Goal: Information Seeking & Learning: Check status

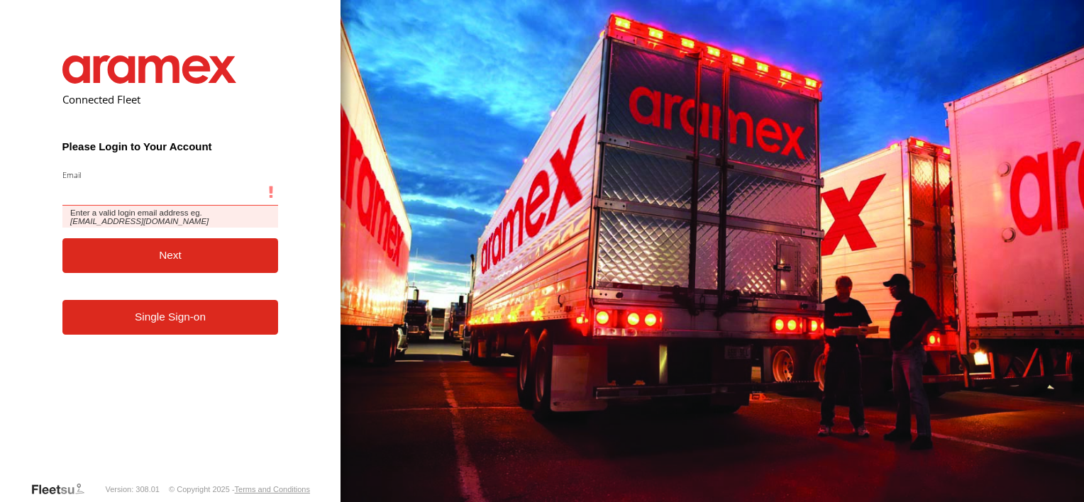
click at [129, 194] on input "Email" at bounding box center [170, 193] width 216 height 26
type input "**********"
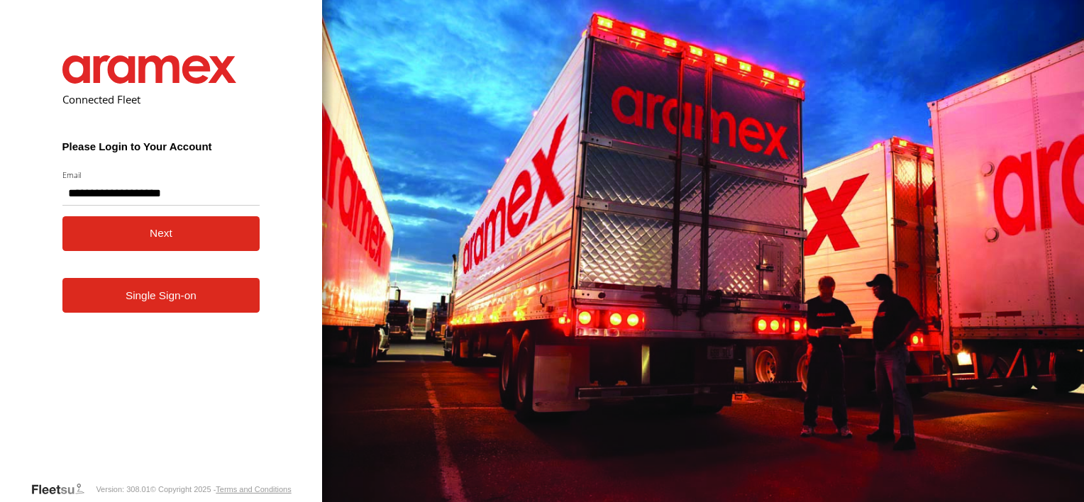
click at [145, 244] on button "Next" at bounding box center [161, 233] width 198 height 35
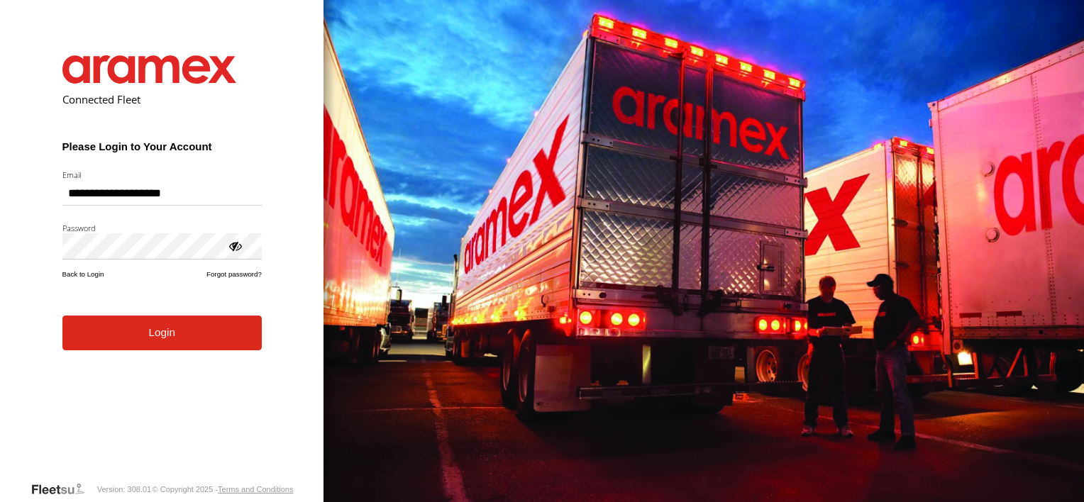
click at [147, 347] on button "Login" at bounding box center [161, 333] width 199 height 35
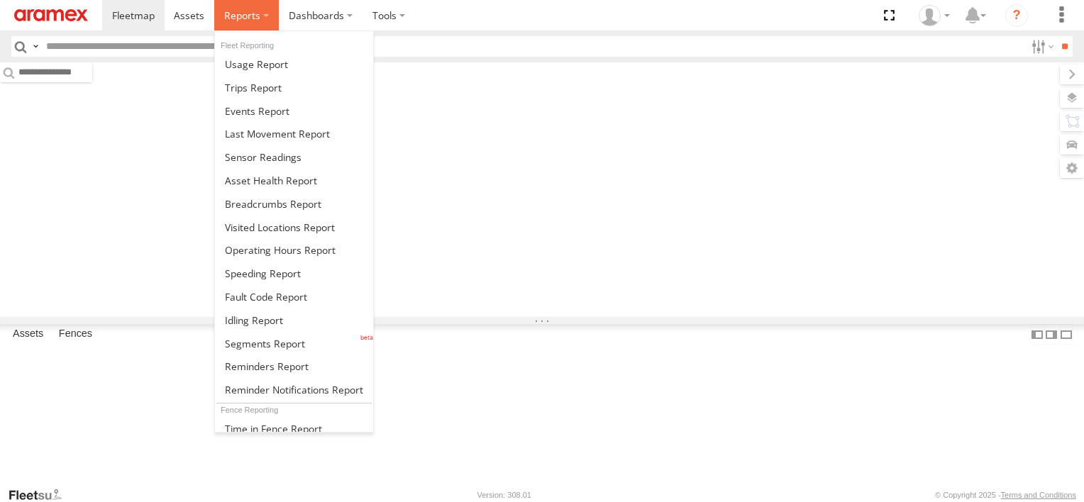
click at [250, 11] on span at bounding box center [242, 15] width 36 height 13
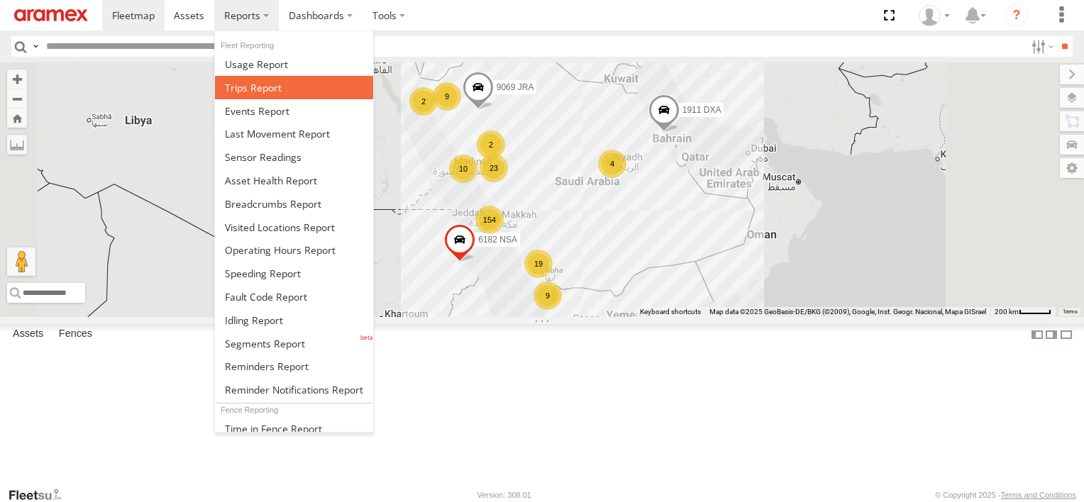
click at [231, 84] on span at bounding box center [253, 87] width 57 height 13
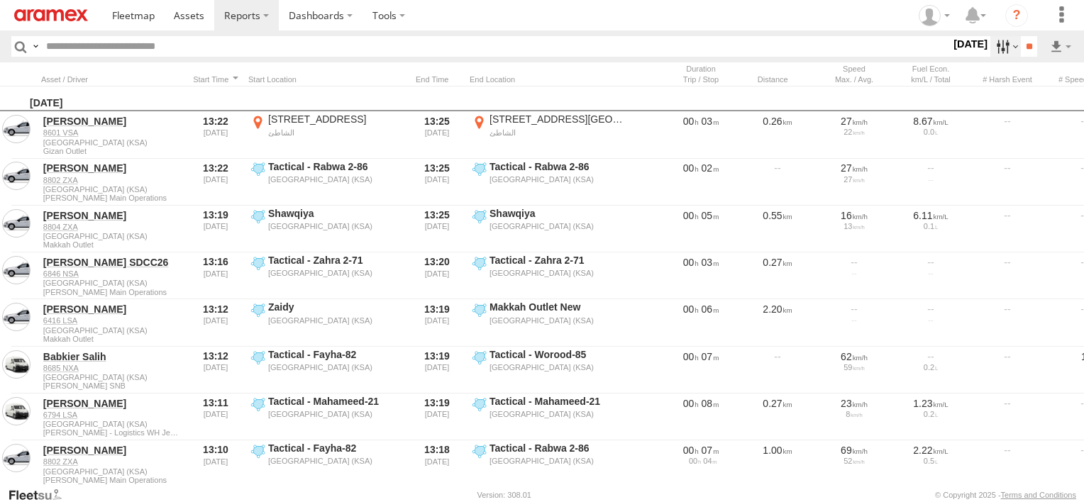
click at [1003, 52] on label at bounding box center [1005, 46] width 31 height 21
click at [0, 0] on label at bounding box center [0, 0] width 0 height 0
click at [0, 0] on span "Abha Warhouse" at bounding box center [0, 0] width 0 height 0
click at [0, 0] on span "Baha warehouse" at bounding box center [0, 0] width 0 height 0
click at [0, 0] on span "Gizan Outlet" at bounding box center [0, 0] width 0 height 0
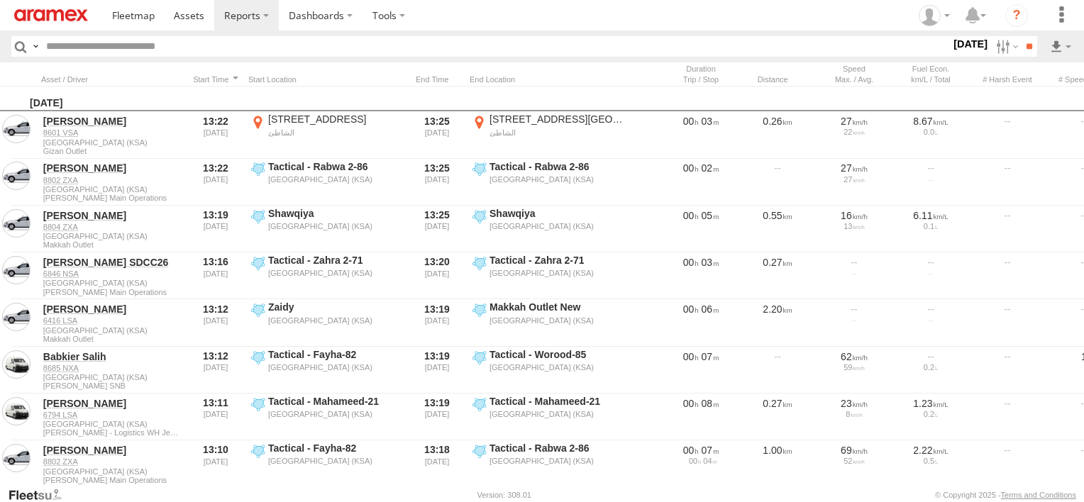
click at [0, 0] on span "Khamis Mushait Outlet" at bounding box center [0, 0] width 0 height 0
click at [0, 0] on span "Main Warehouse, [GEOGRAPHIC_DATA]" at bounding box center [0, 0] width 0 height 0
click at [0, 0] on span "Makkah Outlet" at bounding box center [0, 0] width 0 height 0
click at [0, 0] on span "Najran" at bounding box center [0, 0] width 0 height 0
click at [0, 0] on span "Qunfuda" at bounding box center [0, 0] width 0 height 0
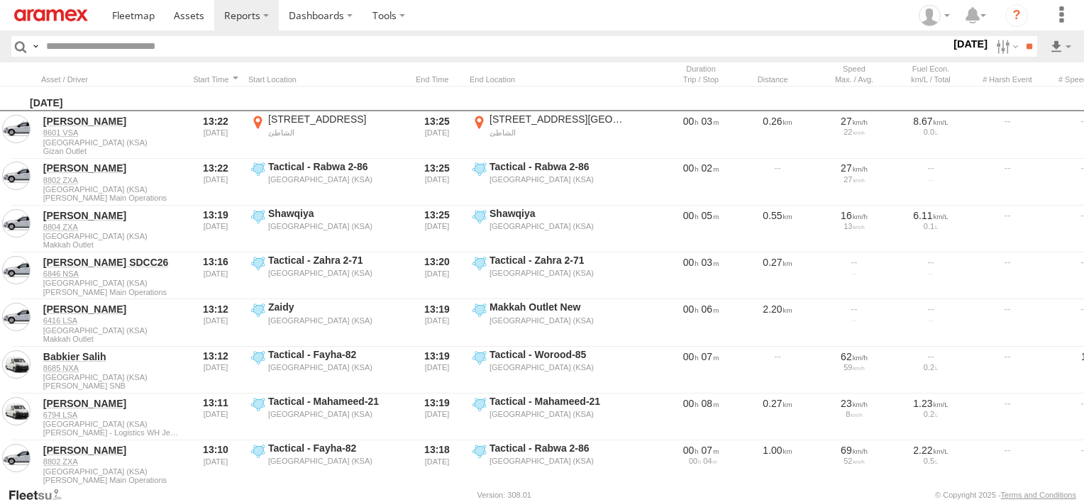
click at [0, 0] on span "Tabuk Outlet" at bounding box center [0, 0] width 0 height 0
click at [0, 0] on span "Taif Outlet" at bounding box center [0, 0] width 0 height 0
click at [0, 0] on span "Yanbu Outlet" at bounding box center [0, 0] width 0 height 0
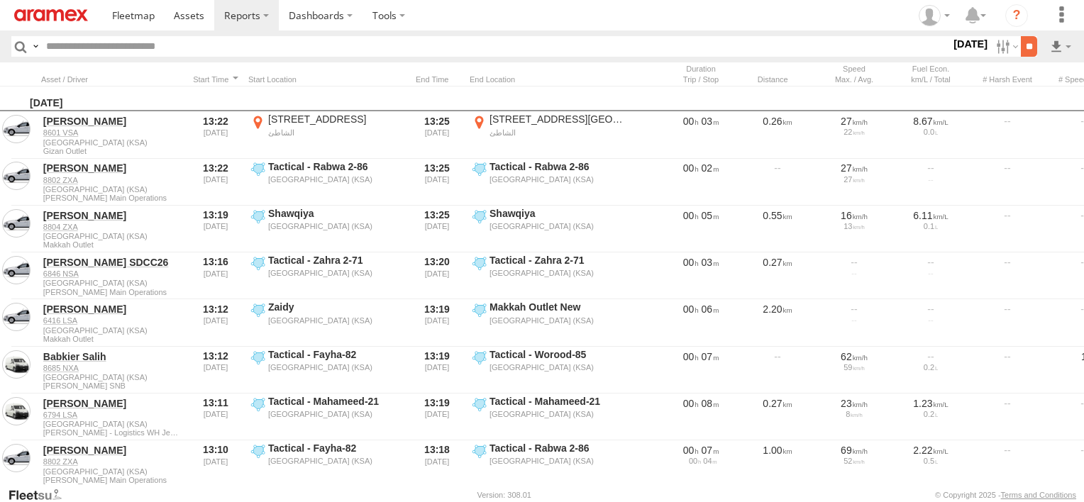
click at [1022, 48] on input "**" at bounding box center [1029, 46] width 16 height 21
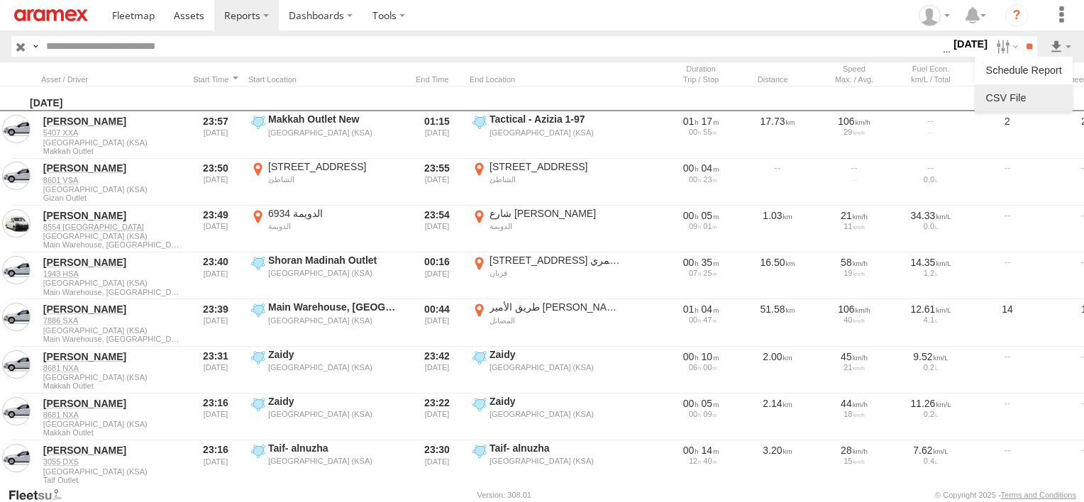
click at [1047, 104] on link at bounding box center [1023, 97] width 87 height 21
click at [1044, 99] on link at bounding box center [1023, 97] width 87 height 21
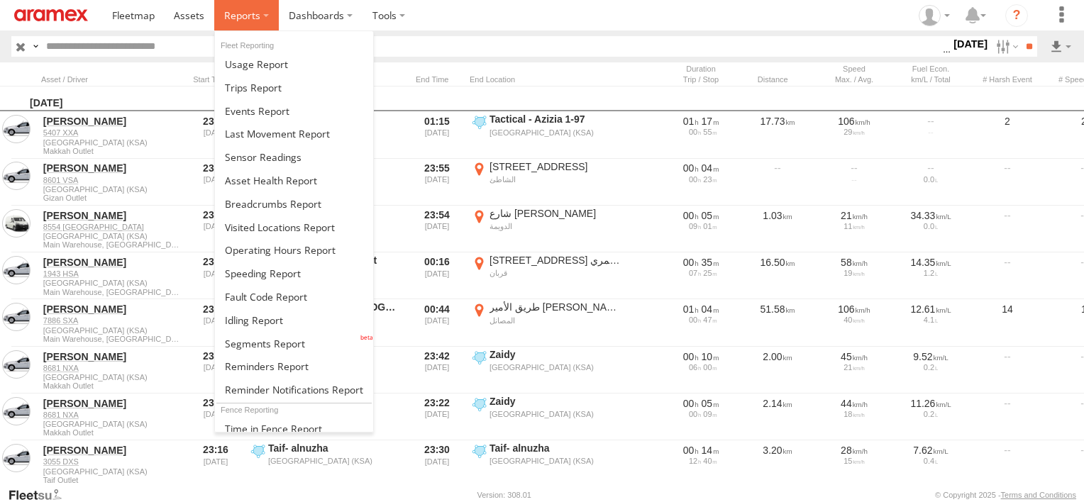
click at [258, 20] on span at bounding box center [242, 15] width 36 height 13
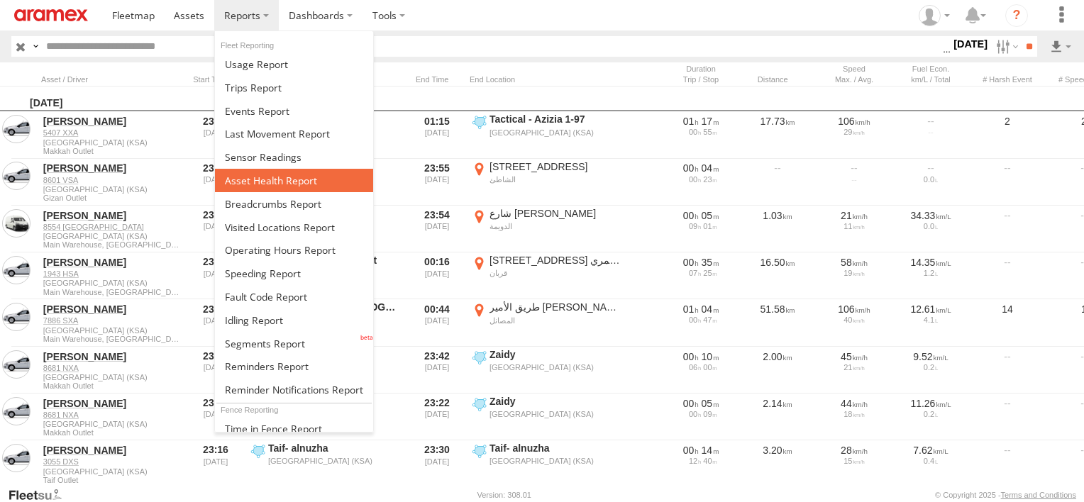
click at [269, 174] on span at bounding box center [271, 180] width 92 height 13
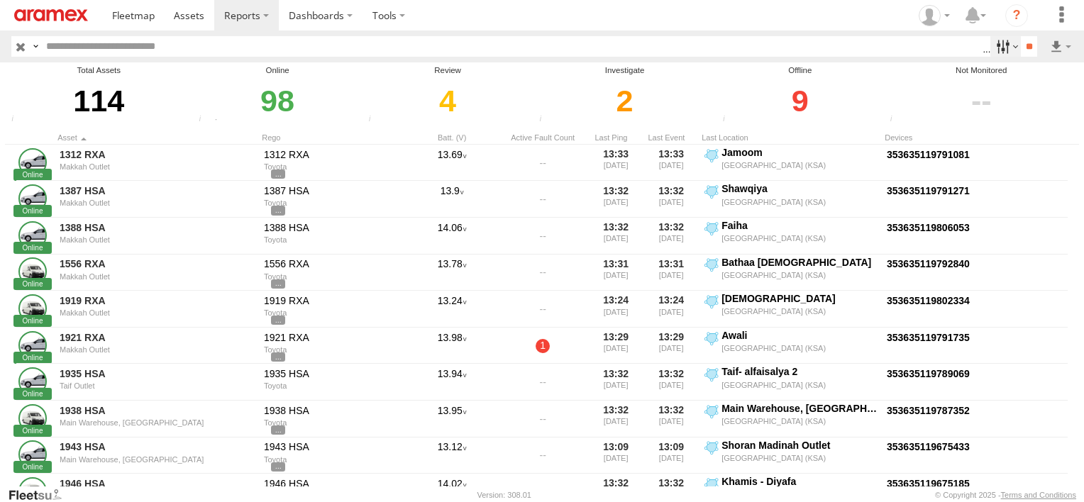
click at [994, 45] on label at bounding box center [1005, 46] width 31 height 21
drag, startPoint x: 951, startPoint y: 125, endPoint x: 955, endPoint y: 141, distance: 16.7
click at [0, 0] on span "Review" at bounding box center [0, 0] width 0 height 0
click at [0, 0] on span "Investigate" at bounding box center [0, 0] width 0 height 0
click at [0, 0] on span "Offline" at bounding box center [0, 0] width 0 height 0
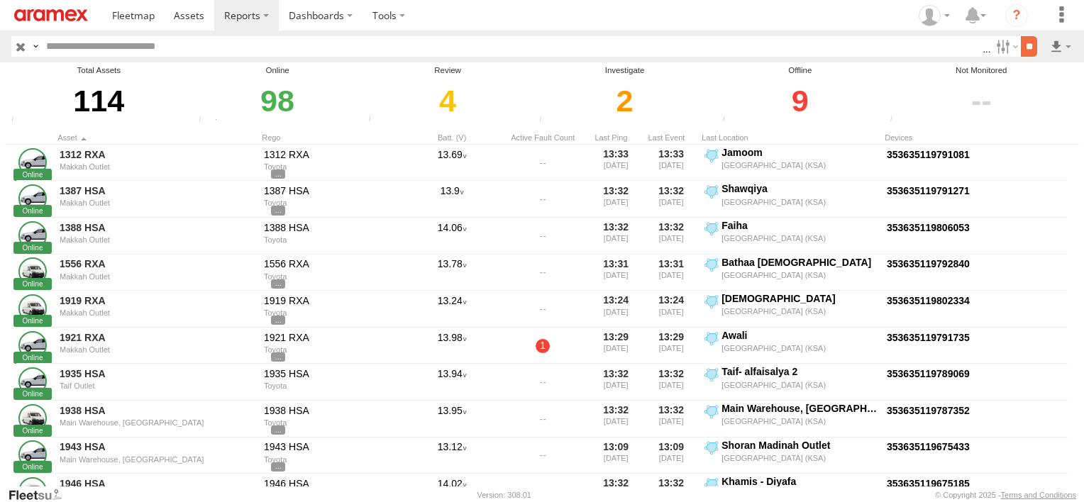
click at [1021, 49] on input "**" at bounding box center [1029, 46] width 16 height 21
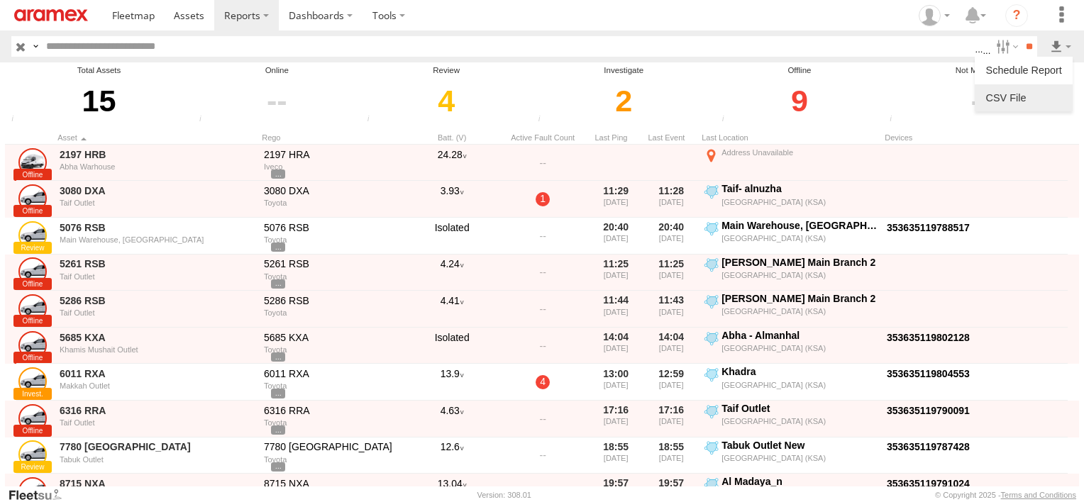
click at [1044, 94] on link at bounding box center [1023, 97] width 87 height 21
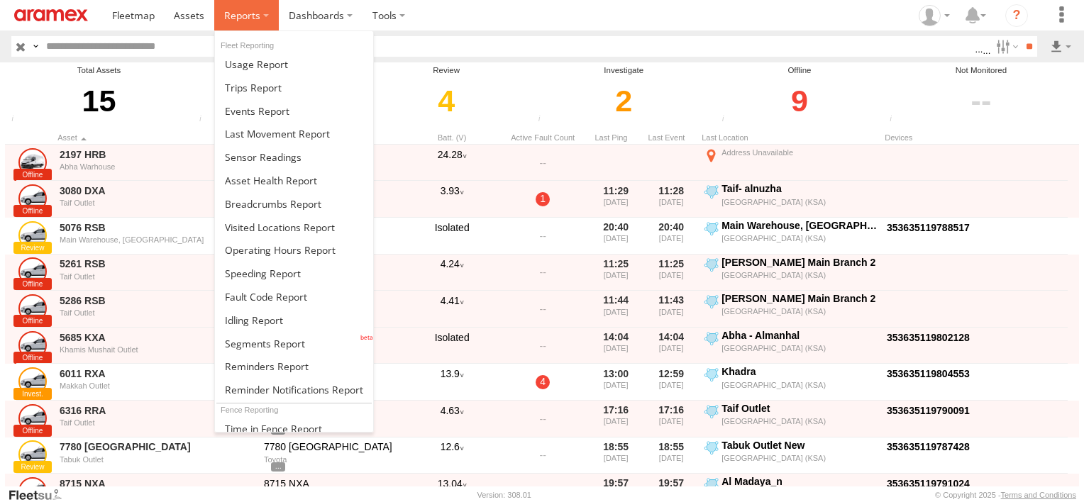
click at [227, 21] on span at bounding box center [242, 15] width 36 height 13
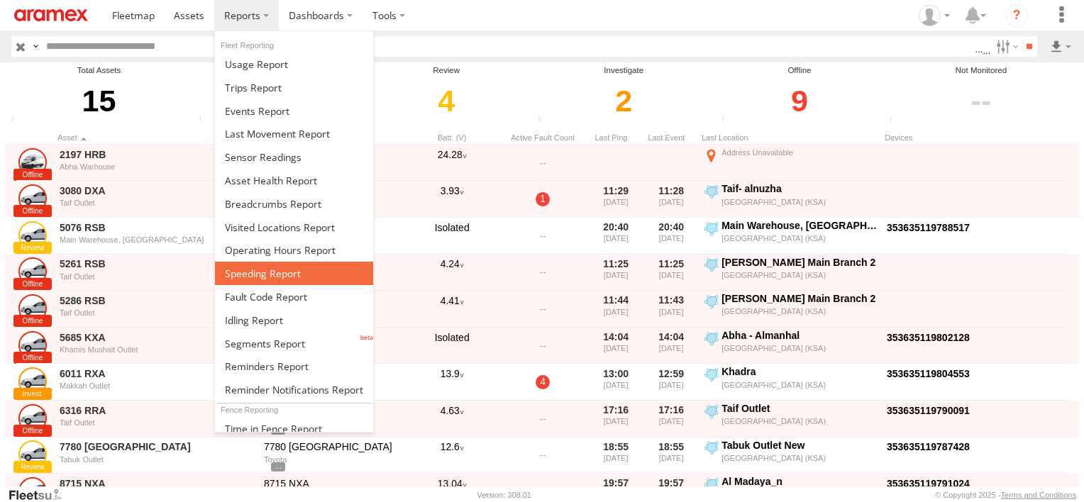
click at [260, 268] on span at bounding box center [263, 273] width 76 height 13
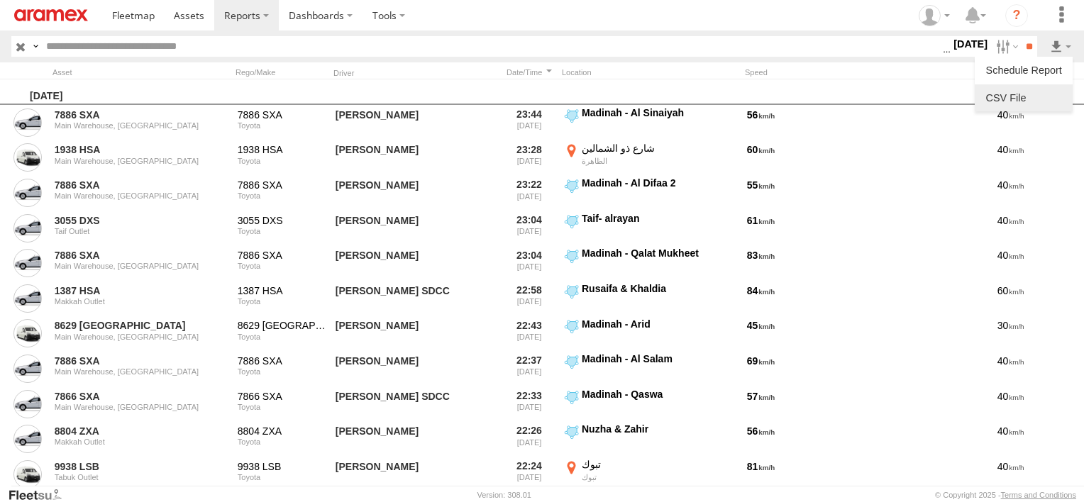
click at [1025, 106] on link at bounding box center [1023, 97] width 87 height 21
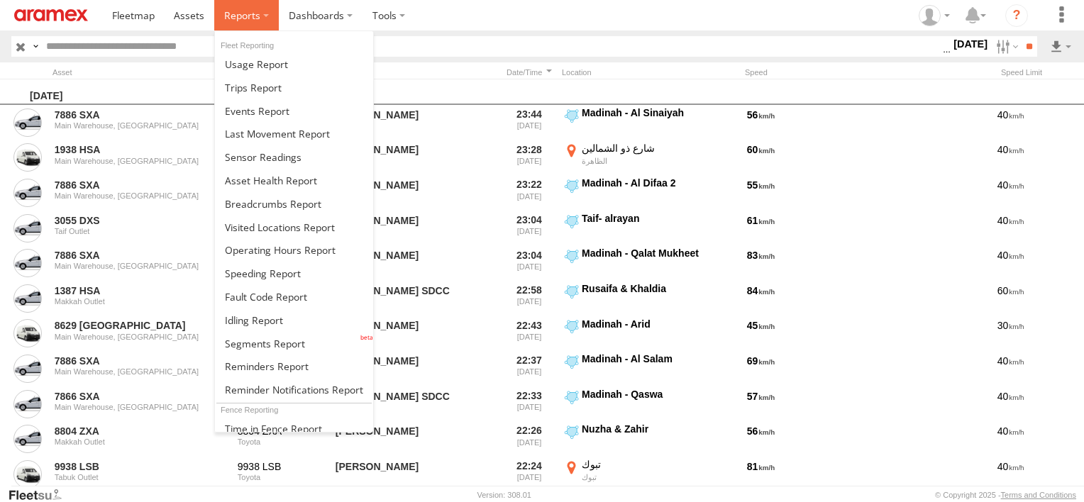
click at [245, 20] on span at bounding box center [242, 15] width 36 height 13
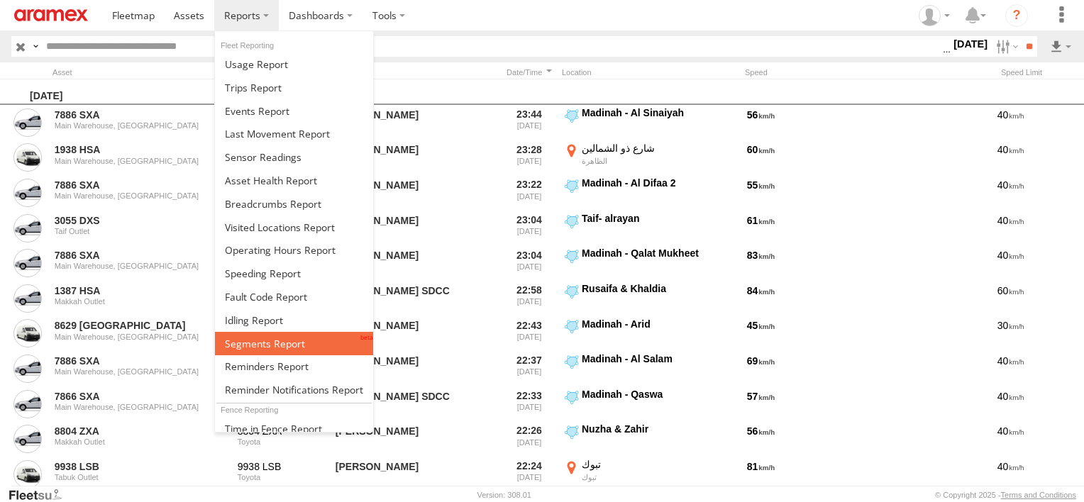
click at [278, 337] on span at bounding box center [265, 343] width 80 height 13
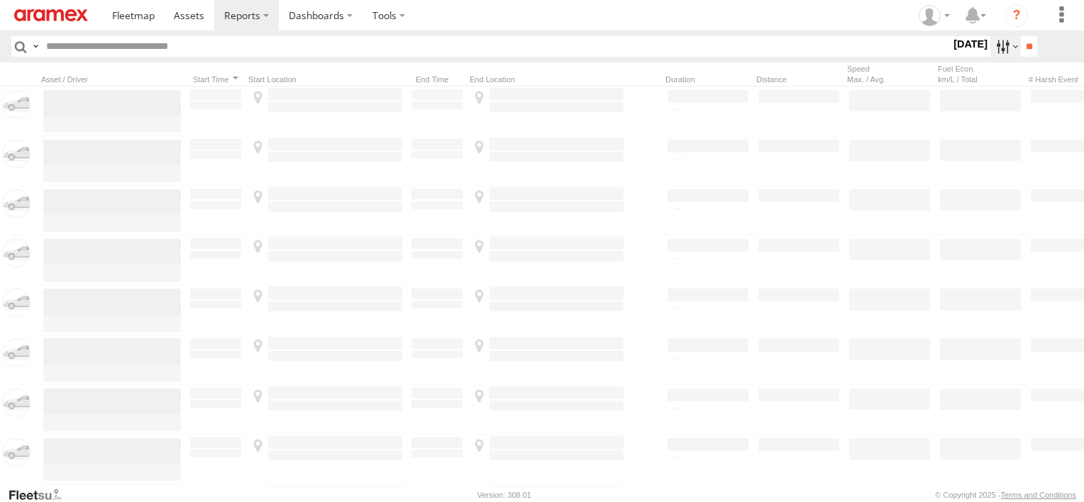
click at [990, 43] on label at bounding box center [1005, 46] width 31 height 21
click at [0, 0] on label at bounding box center [0, 0] width 0 height 0
click at [0, 0] on span "Abha Warhouse" at bounding box center [0, 0] width 0 height 0
click at [0, 0] on div "Baha warehouse" at bounding box center [0, 0] width 0 height 0
click at [0, 0] on span "Baha warehouse" at bounding box center [0, 0] width 0 height 0
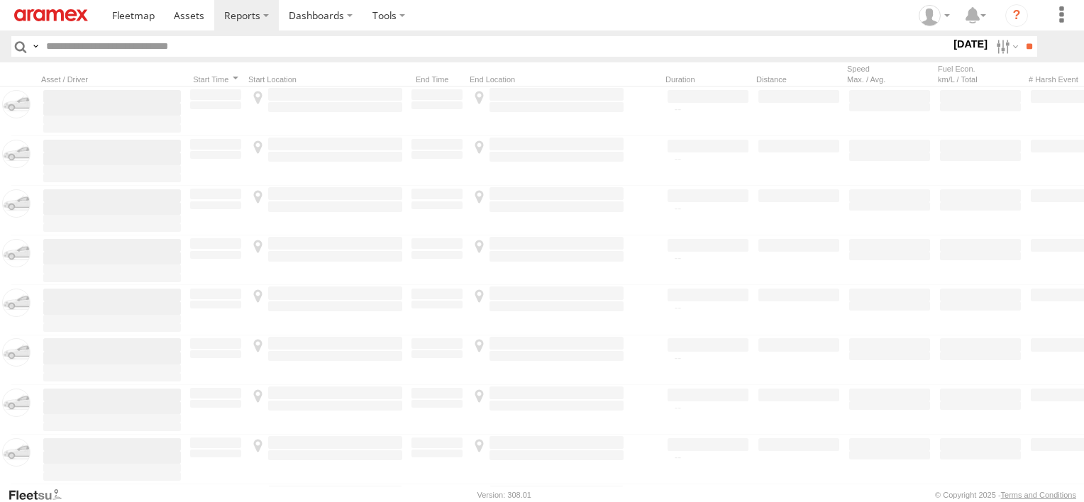
click at [0, 0] on span "Gizan Outlet" at bounding box center [0, 0] width 0 height 0
click at [0, 0] on label "Khamis Mushait Outlet" at bounding box center [0, 0] width 0 height 0
click at [0, 0] on span "Main Warehouse, [GEOGRAPHIC_DATA]" at bounding box center [0, 0] width 0 height 0
drag, startPoint x: 67, startPoint y: 380, endPoint x: 62, endPoint y: 392, distance: 13.0
click at [0, 0] on span "Makkah Outlet" at bounding box center [0, 0] width 0 height 0
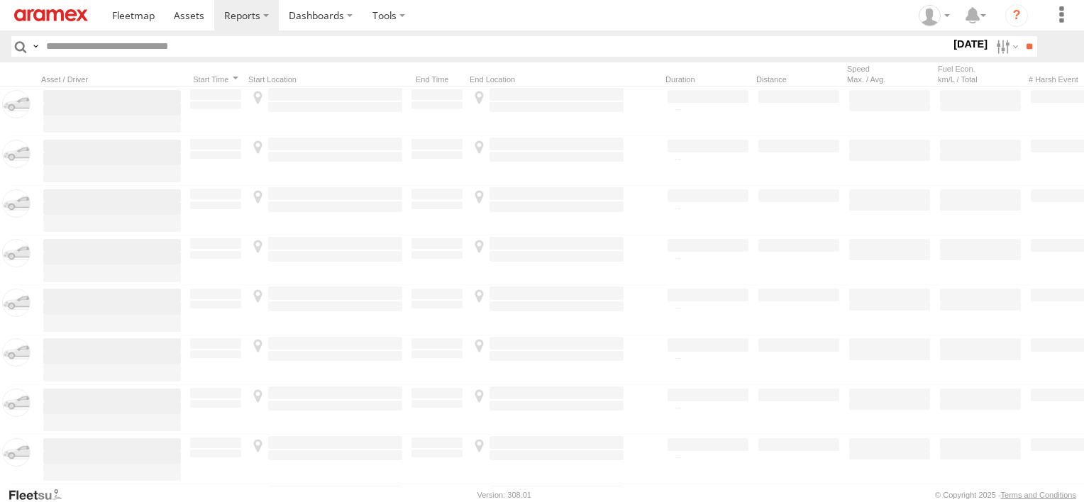
click at [0, 0] on span "Najran" at bounding box center [0, 0] width 0 height 0
click at [0, 0] on span "Qunfuda" at bounding box center [0, 0] width 0 height 0
click at [0, 0] on span "Tabuk Outlet" at bounding box center [0, 0] width 0 height 0
drag, startPoint x: 60, startPoint y: 450, endPoint x: 60, endPoint y: 458, distance: 8.5
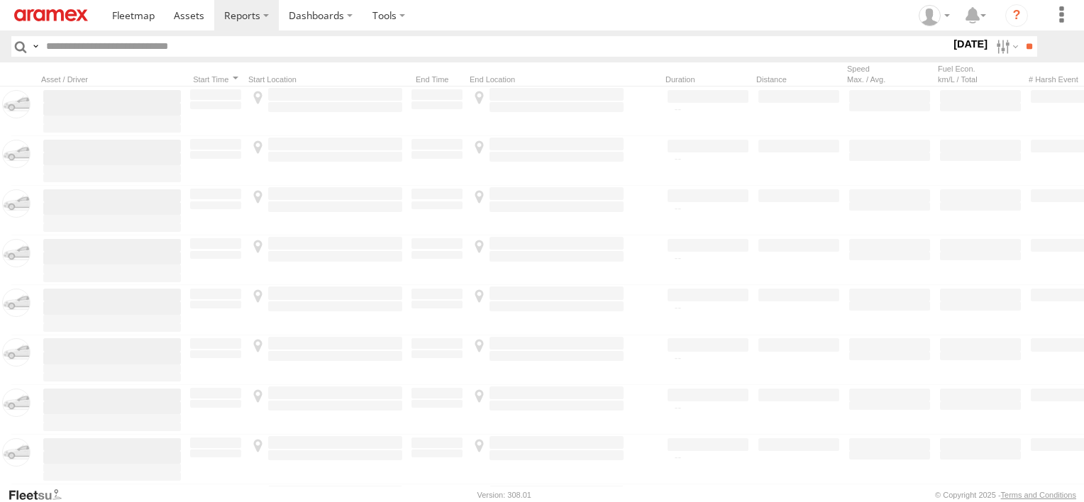
click at [0, 0] on span "Taif Outlet" at bounding box center [0, 0] width 0 height 0
click at [0, 0] on span "Yanbu Outlet" at bounding box center [0, 0] width 0 height 0
click at [1021, 43] on input "**" at bounding box center [1029, 46] width 16 height 21
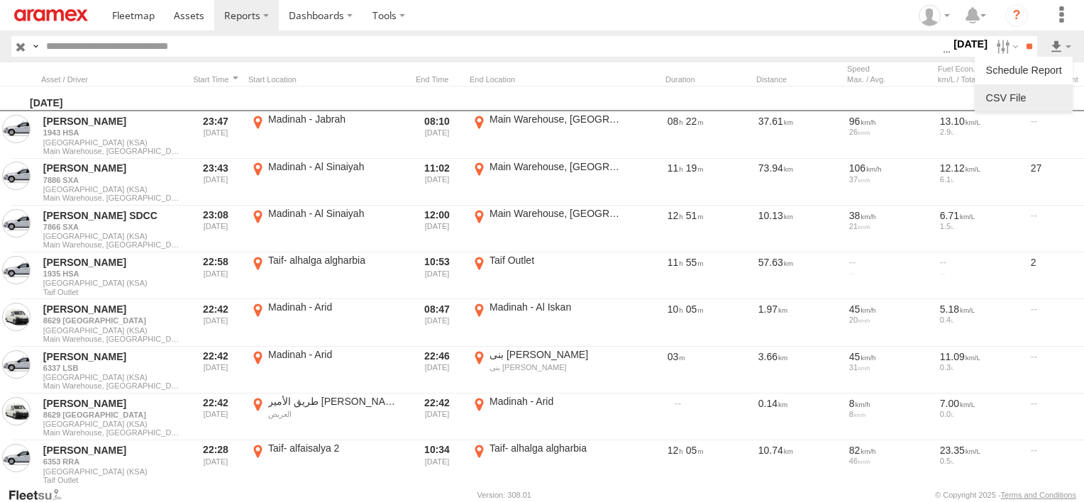
click at [1055, 87] on link at bounding box center [1023, 97] width 87 height 21
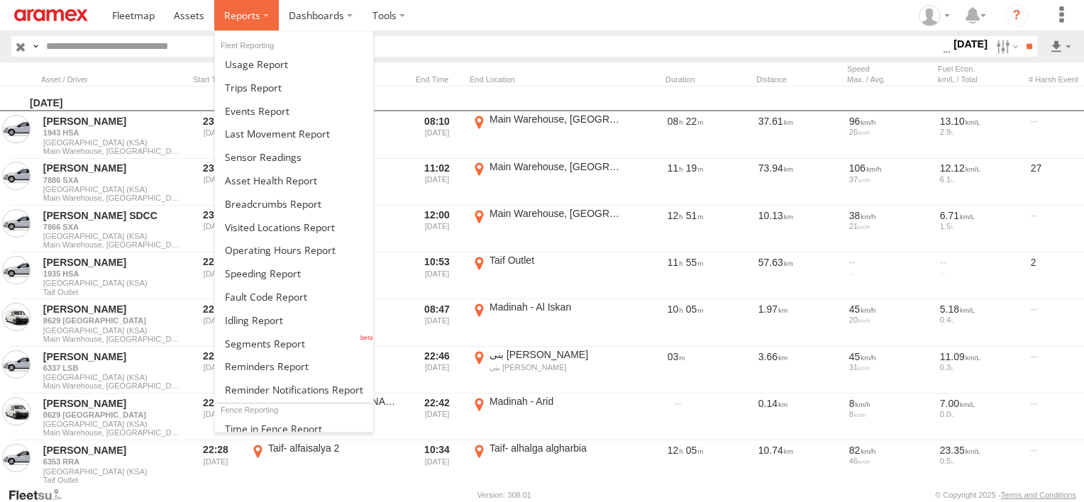
click at [249, 20] on span at bounding box center [242, 15] width 36 height 13
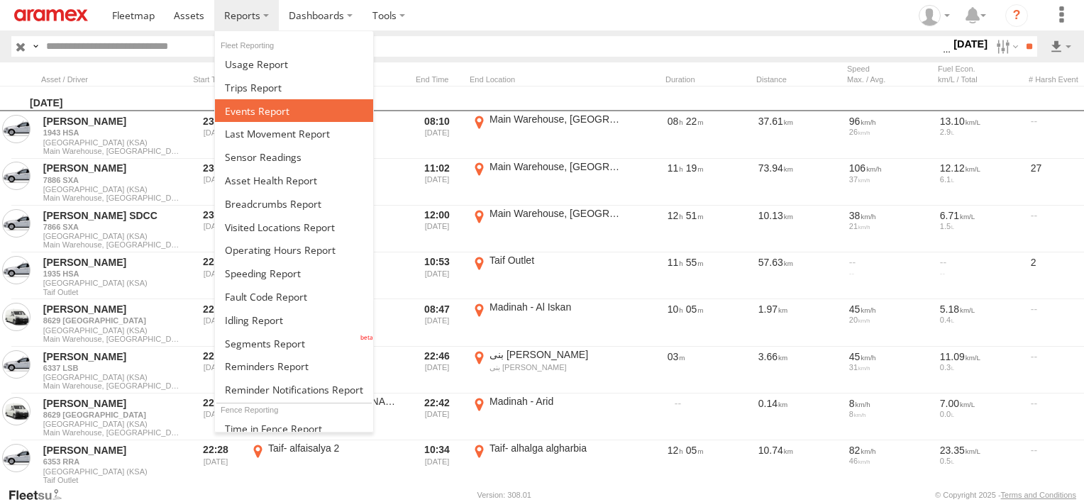
click at [284, 116] on span at bounding box center [257, 110] width 65 height 13
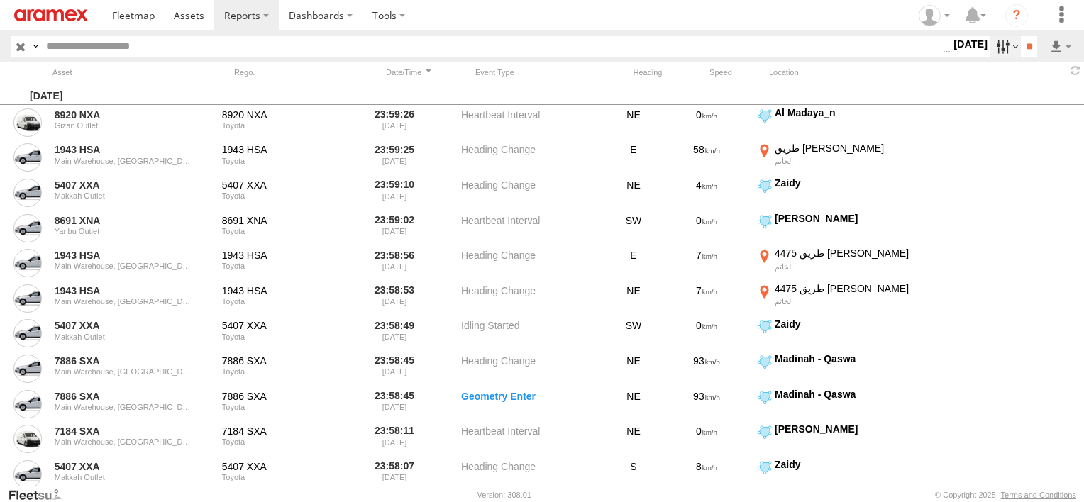
click at [990, 48] on label at bounding box center [1005, 46] width 31 height 21
click at [0, 0] on span "Potential Roll Over" at bounding box center [0, 0] width 0 height 0
click at [0, 0] on span "External Power Lost" at bounding box center [0, 0] width 0 height 0
click at [1021, 46] on input "**" at bounding box center [1029, 46] width 16 height 21
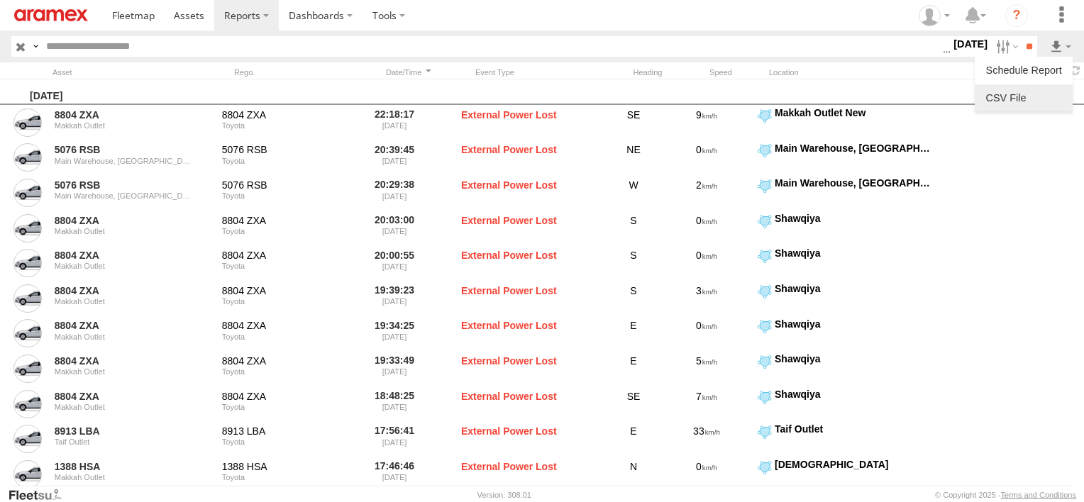
click at [1044, 96] on link at bounding box center [1023, 97] width 87 height 21
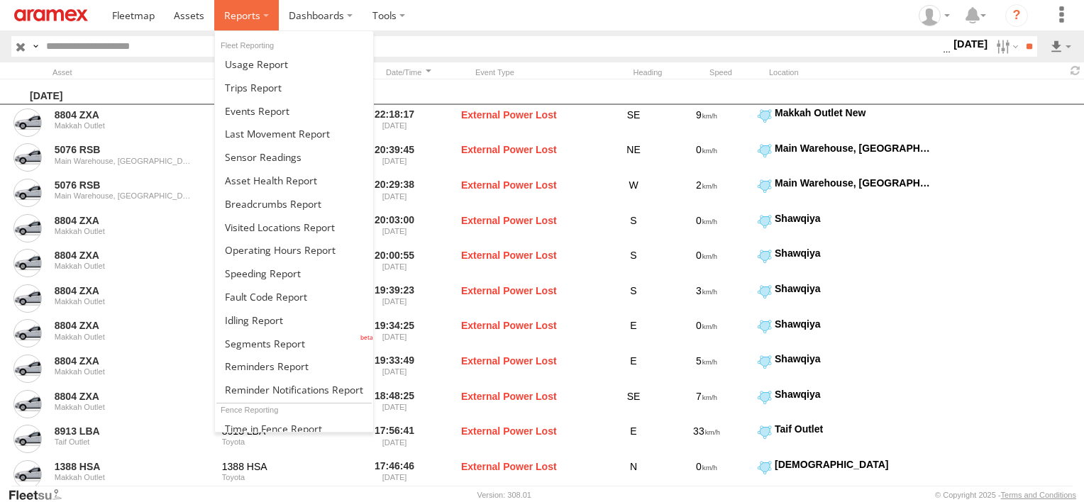
click at [233, 6] on label at bounding box center [246, 15] width 65 height 31
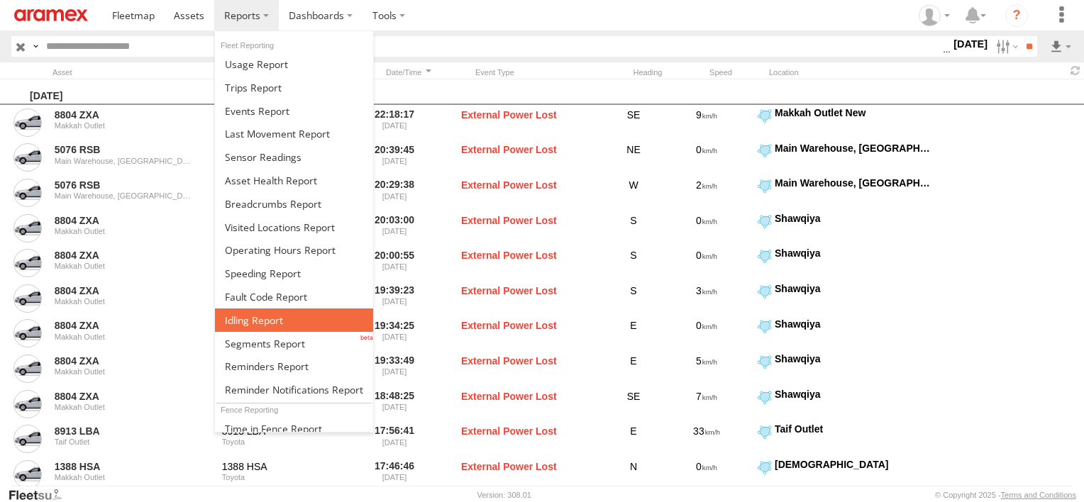
click at [297, 321] on link at bounding box center [294, 320] width 158 height 23
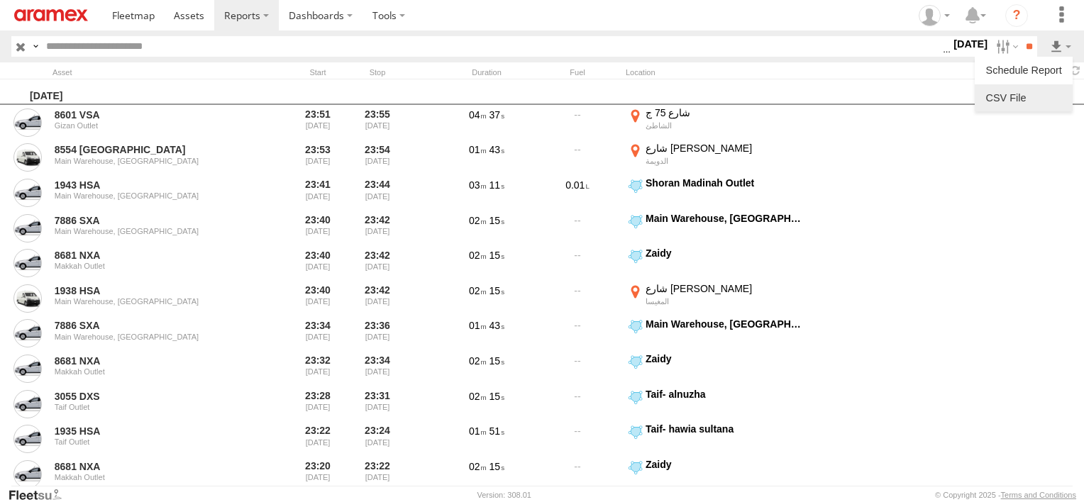
click at [1030, 88] on link at bounding box center [1023, 97] width 87 height 21
